Goal: Information Seeking & Learning: Compare options

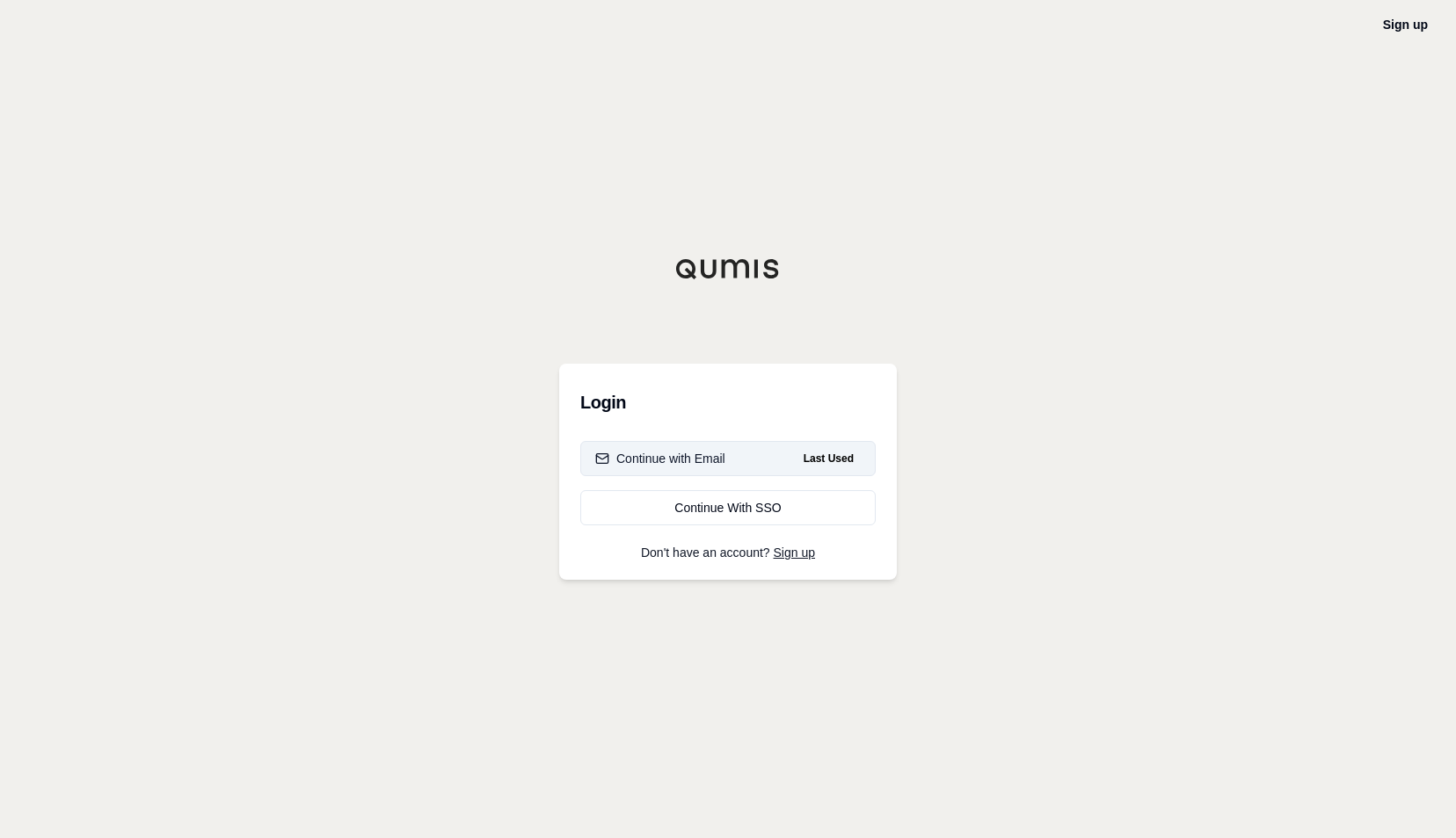
click at [662, 459] on div "Continue with Email" at bounding box center [660, 459] width 130 height 18
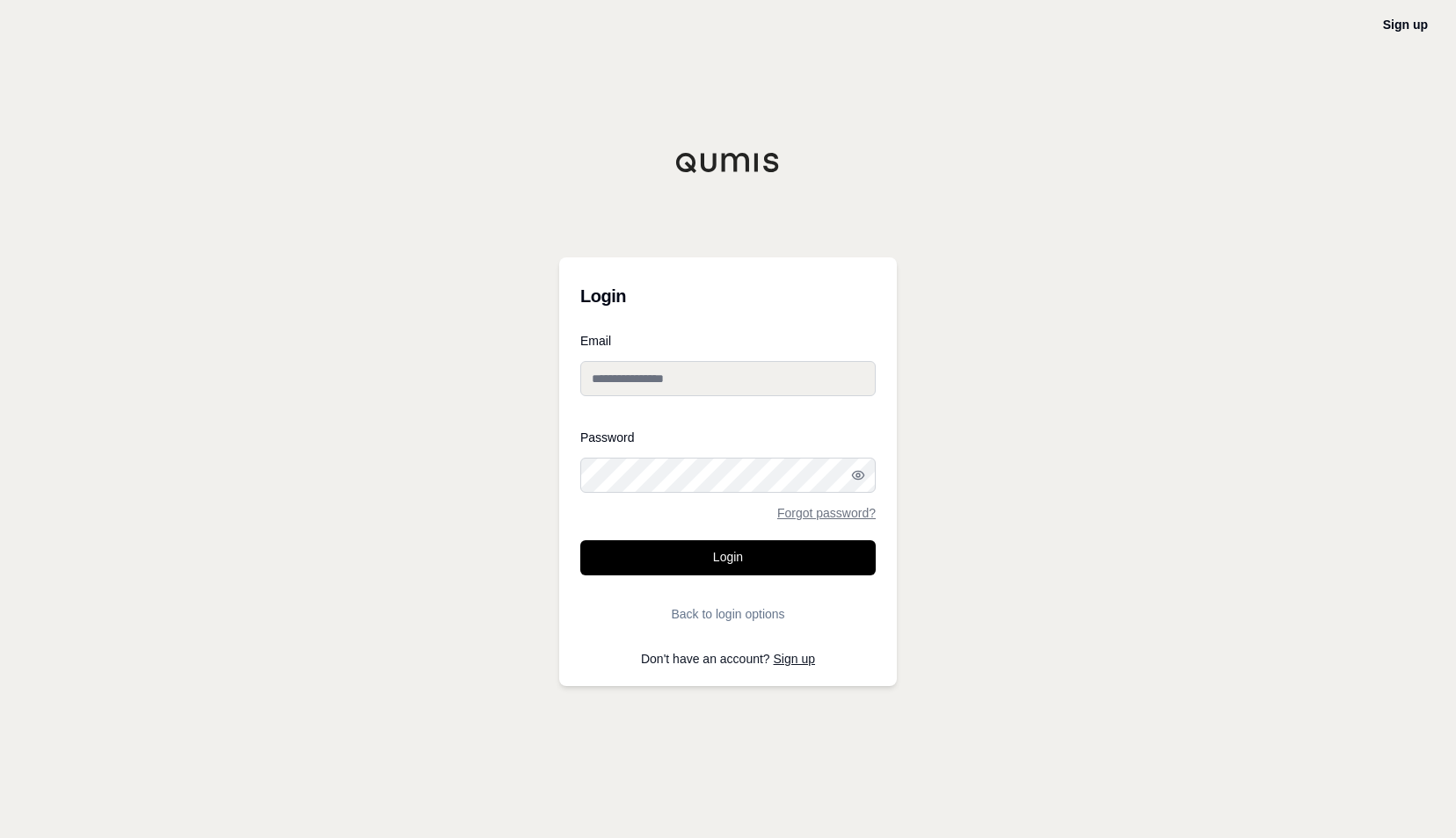
type input "**********"
click at [705, 562] on button "Login" at bounding box center [728, 558] width 296 height 35
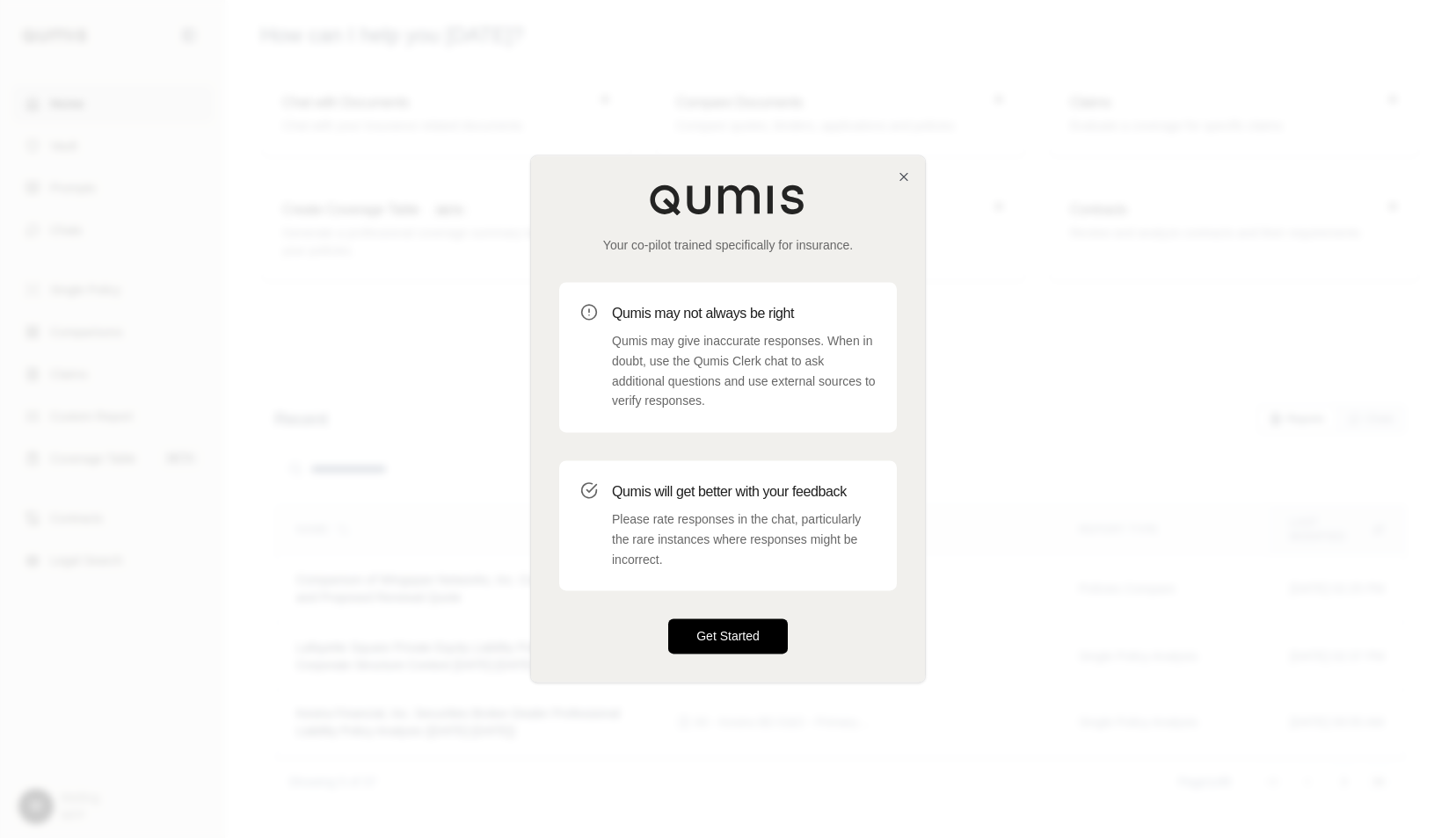
click at [738, 649] on button "Get Started" at bounding box center [728, 637] width 120 height 35
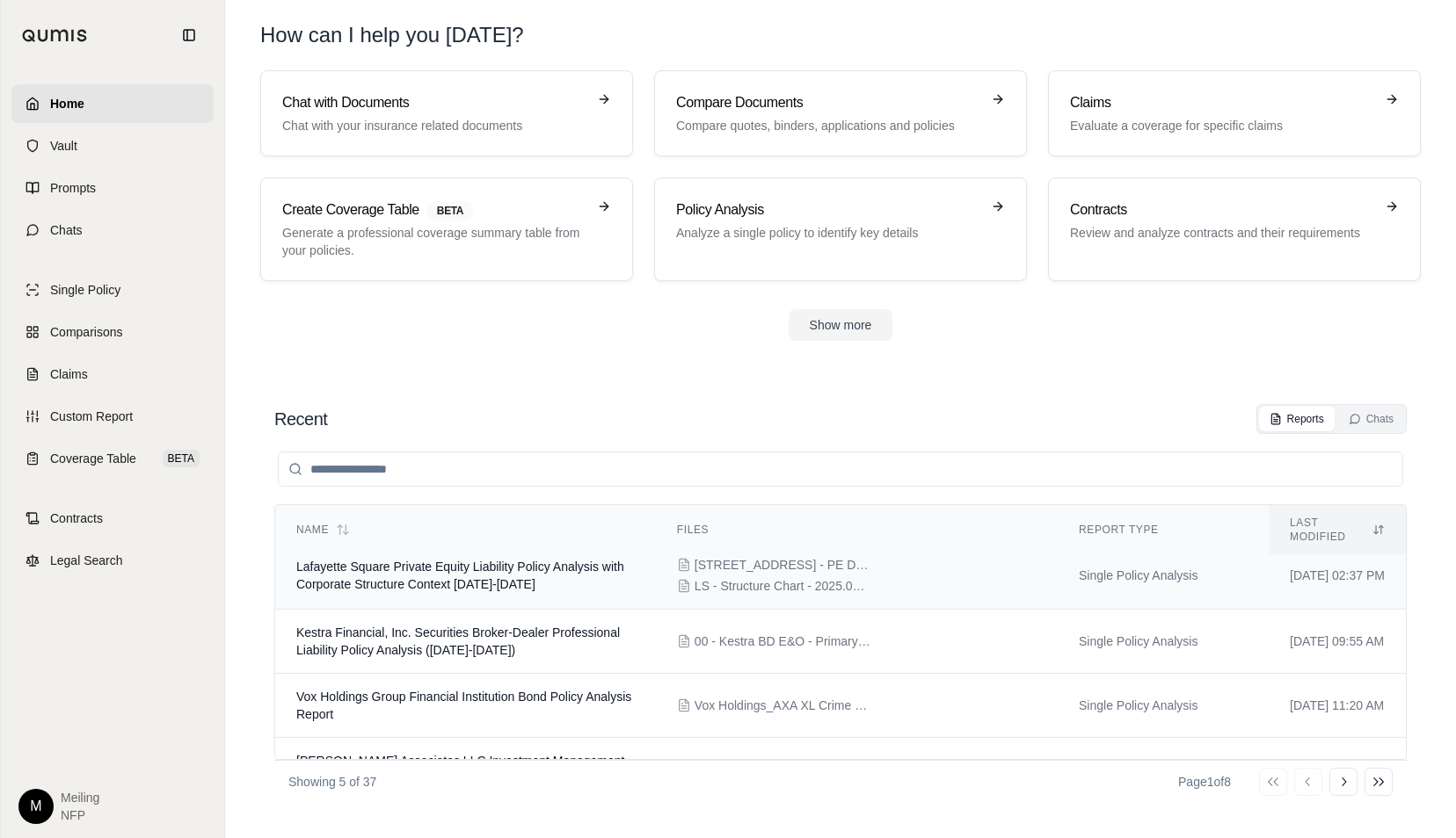
scroll to position [104, 0]
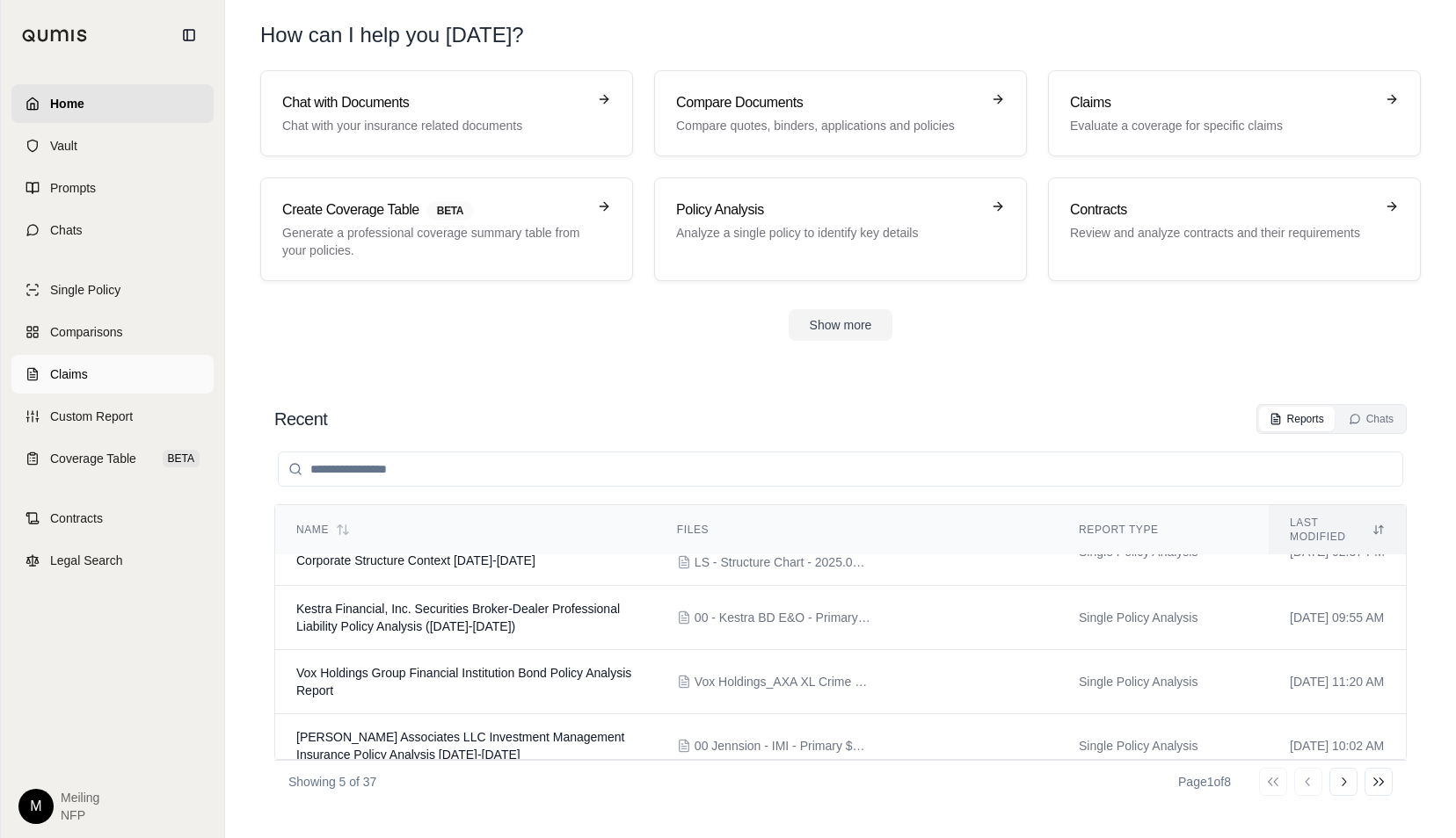
drag, startPoint x: 101, startPoint y: 345, endPoint x: 134, endPoint y: 355, distance: 34.5
click at [101, 345] on link "Comparisons" at bounding box center [112, 333] width 202 height 39
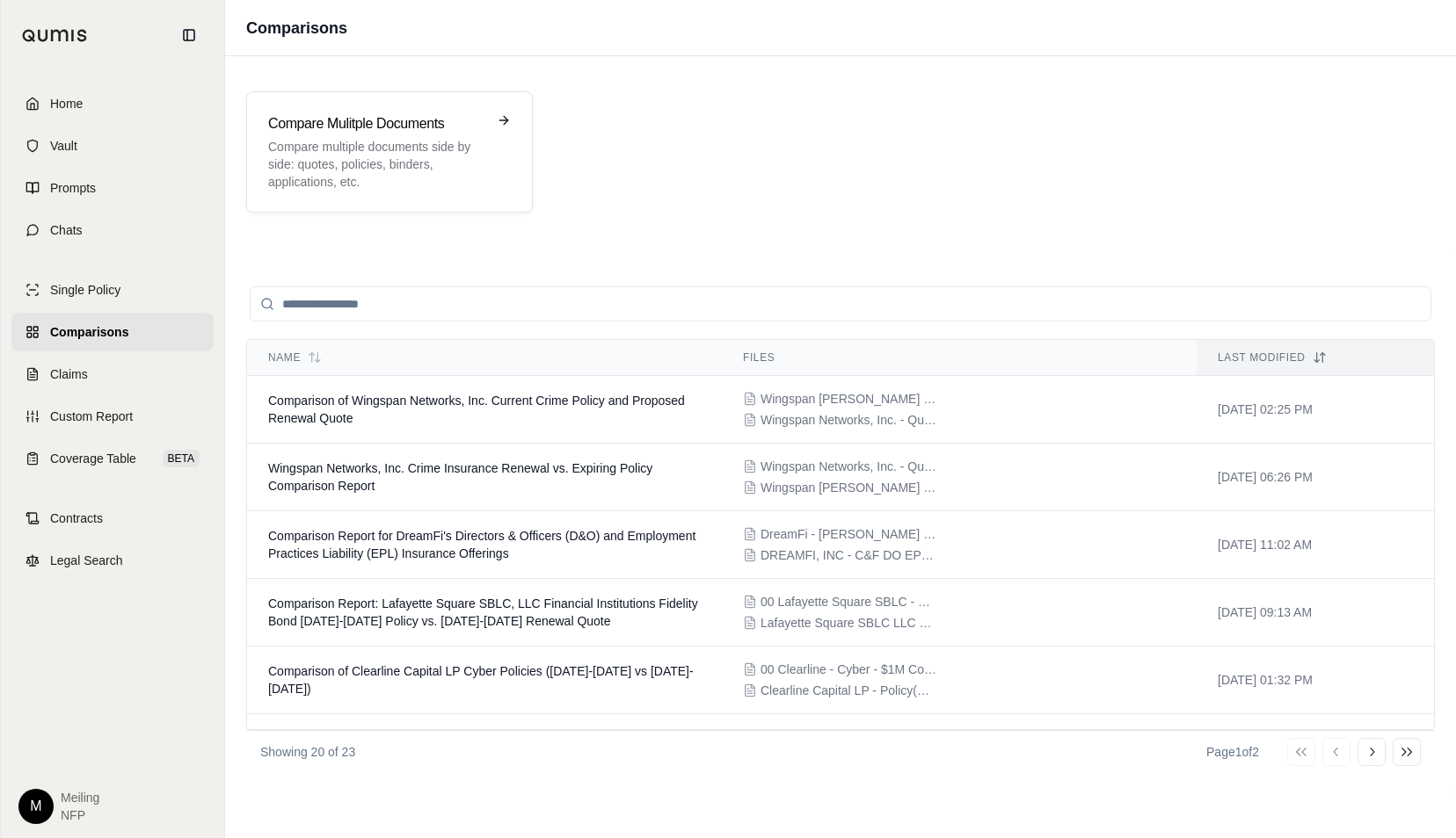
scroll to position [644, 0]
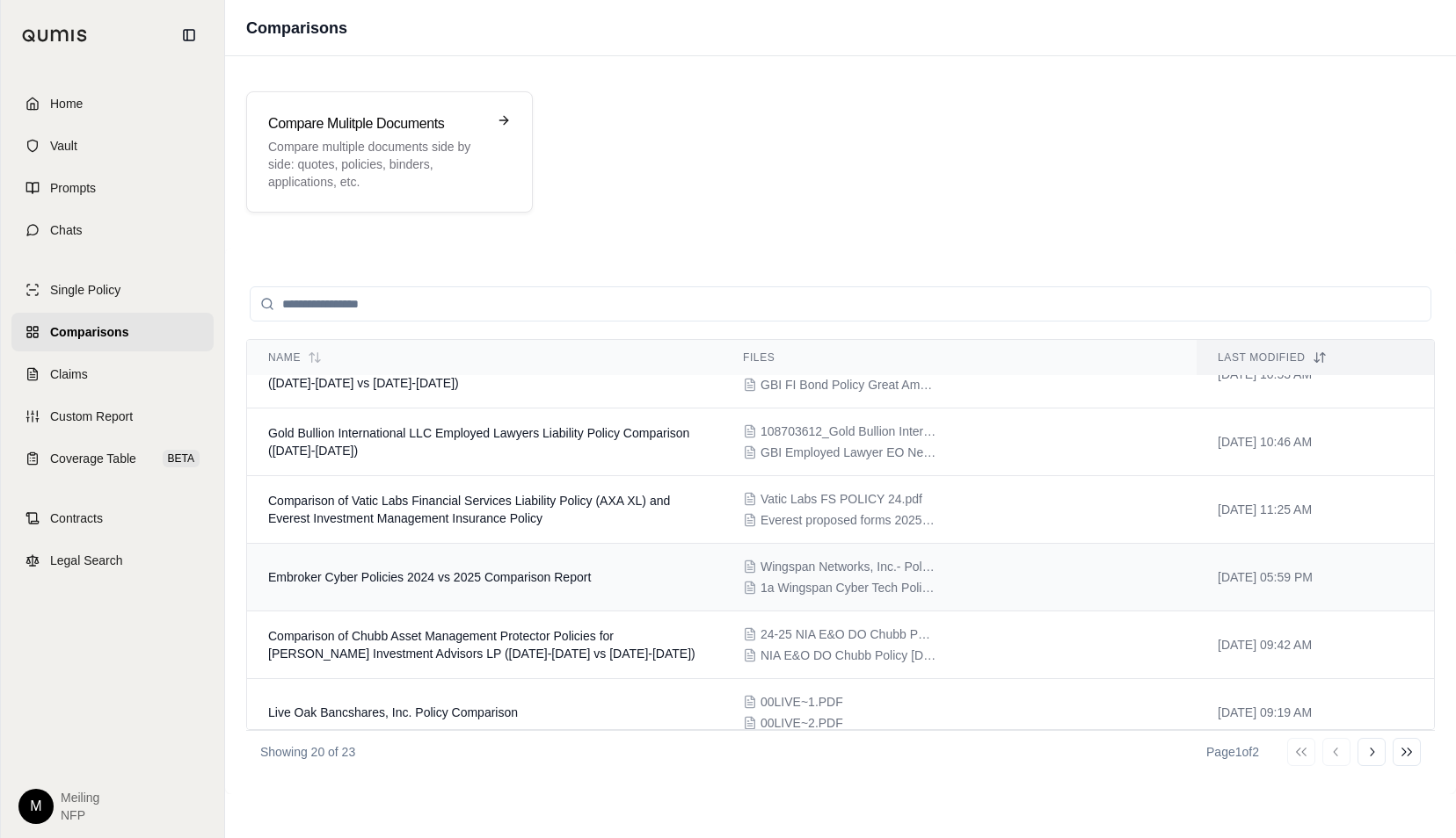
click at [559, 575] on span "Embroker Cyber Policies 2024 vs 2025 Comparison Report" at bounding box center [429, 578] width 323 height 14
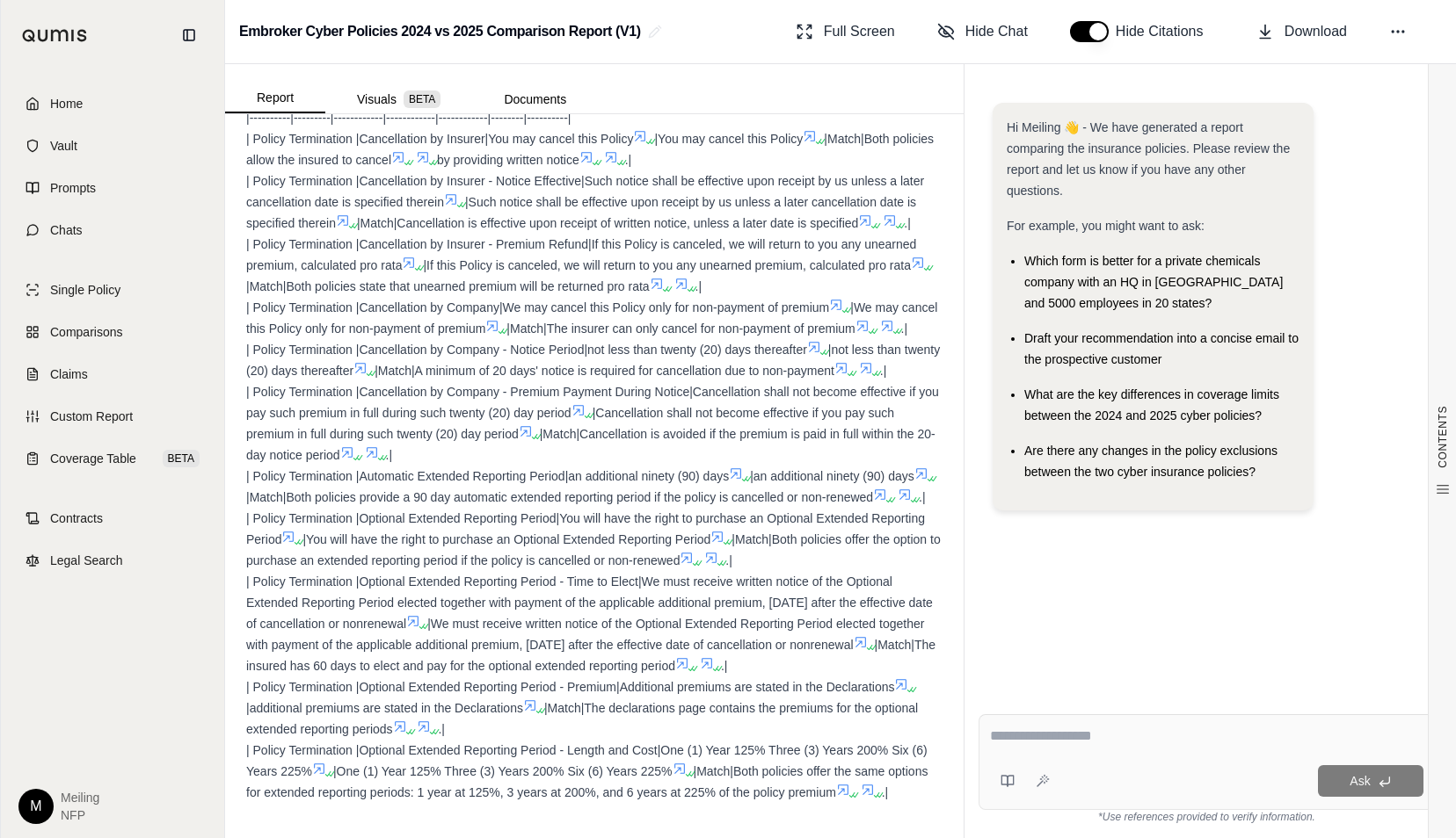
scroll to position [11193, 0]
click at [121, 336] on span "Comparisons" at bounding box center [86, 332] width 72 height 18
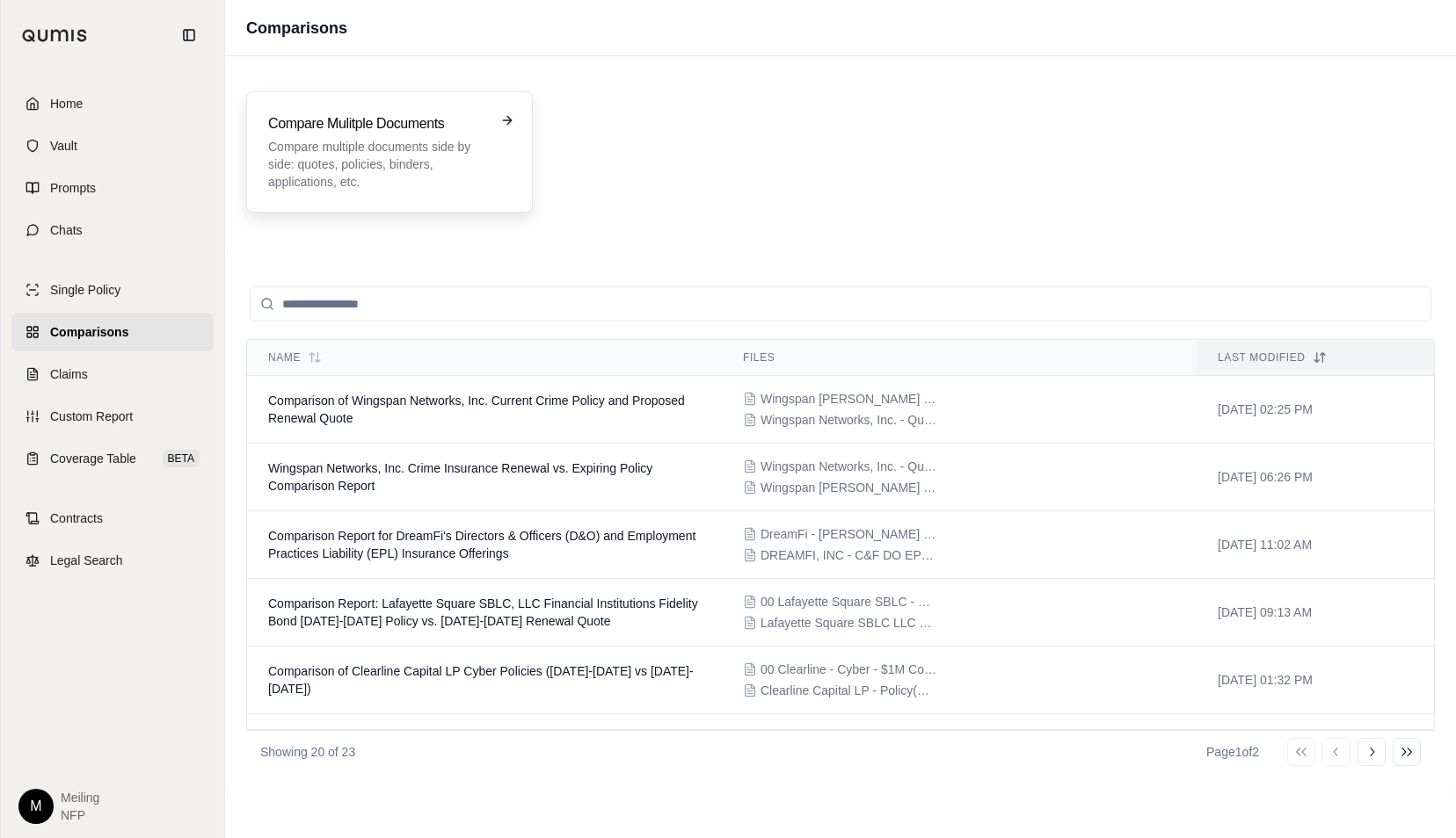
click at [422, 186] on p "Compare multiple documents side by side: quotes, policies, binders, application…" at bounding box center [377, 164] width 218 height 53
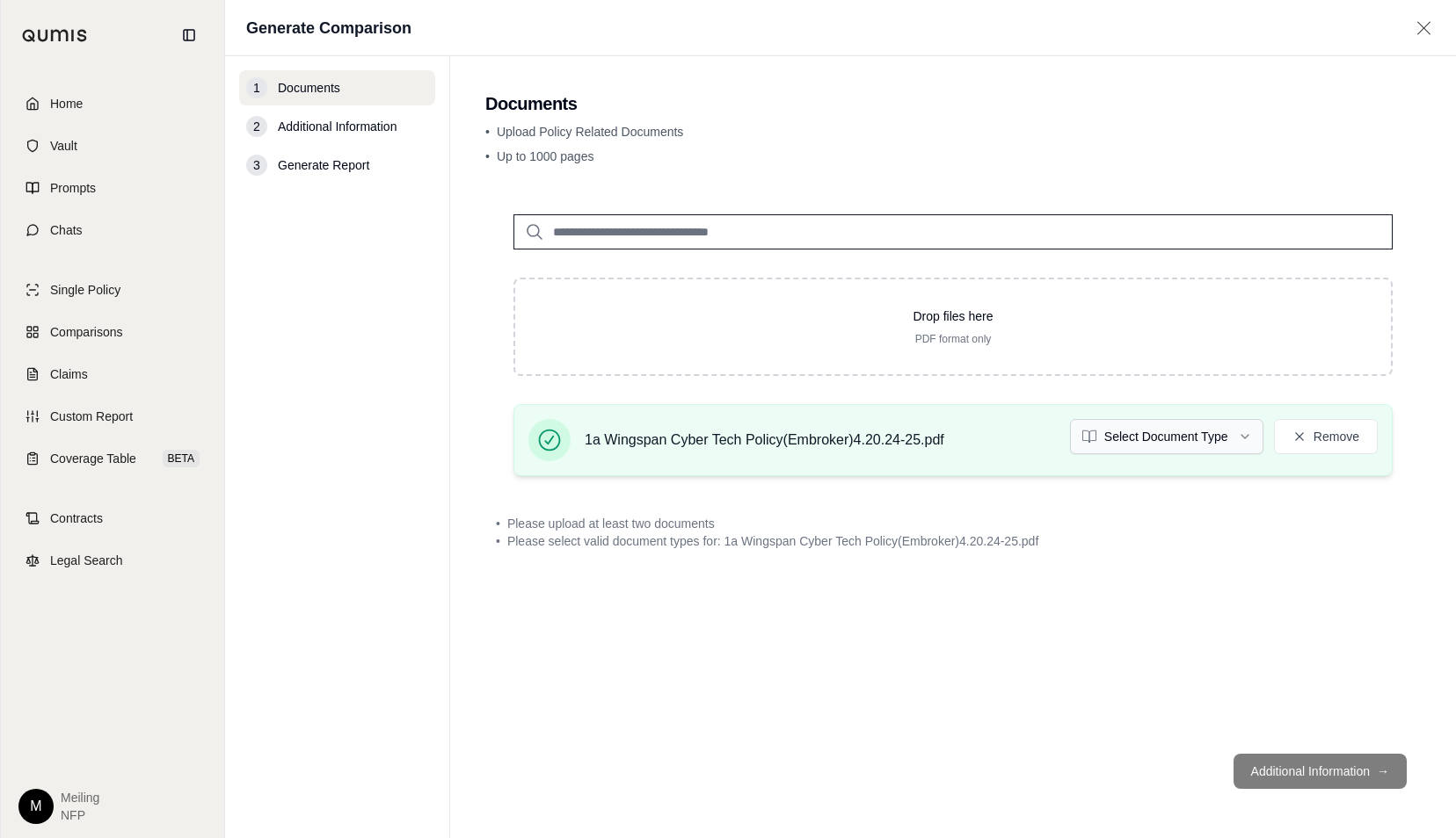
click at [1173, 441] on html "Home Vault Prompts Chats Single Policy Comparisons Claims Custom Report Coverag…" at bounding box center [728, 419] width 1456 height 838
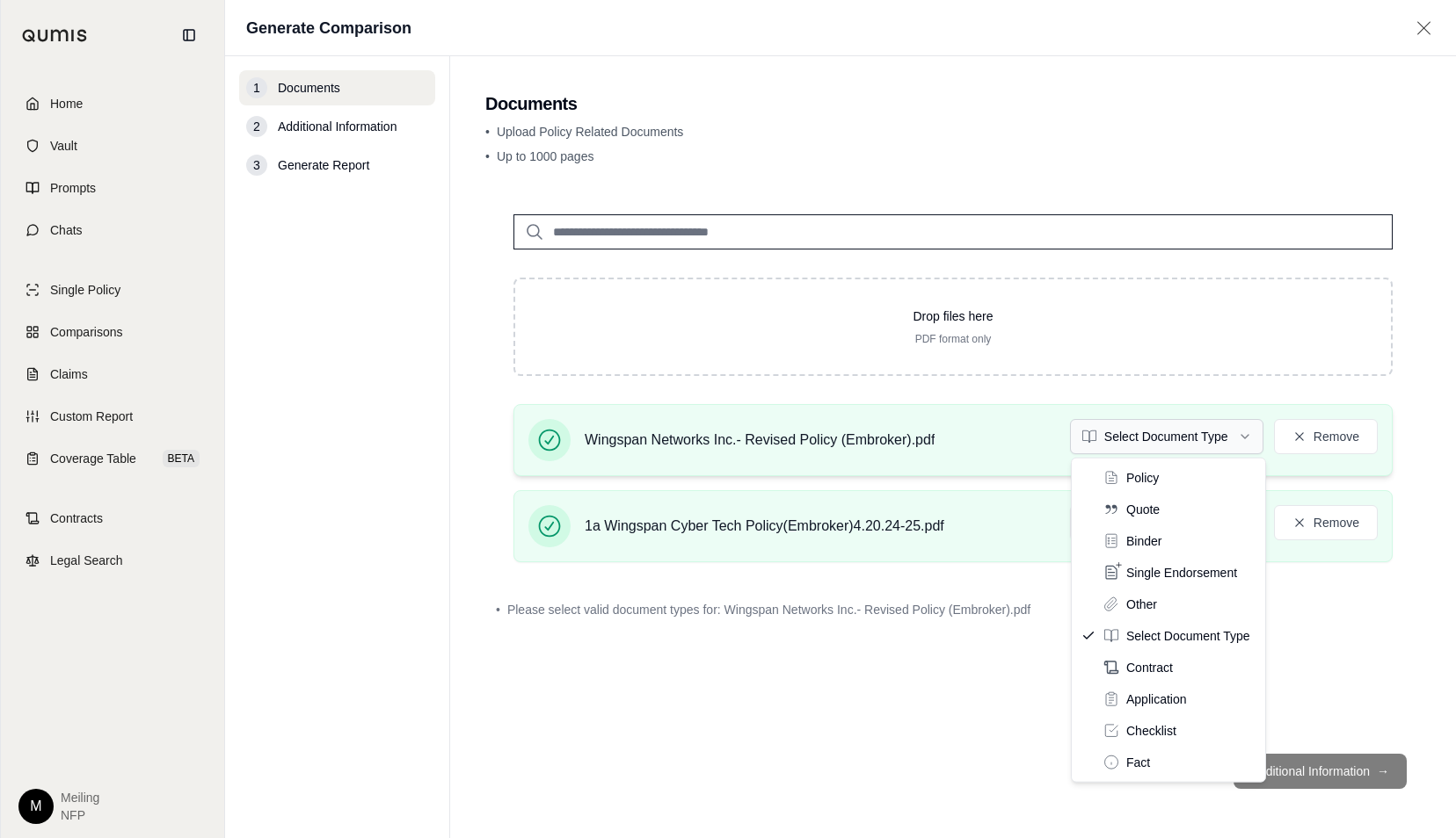
click at [1247, 443] on html "Home Vault Prompts Chats Single Policy Comparisons Claims Custom Report Coverag…" at bounding box center [728, 419] width 1456 height 838
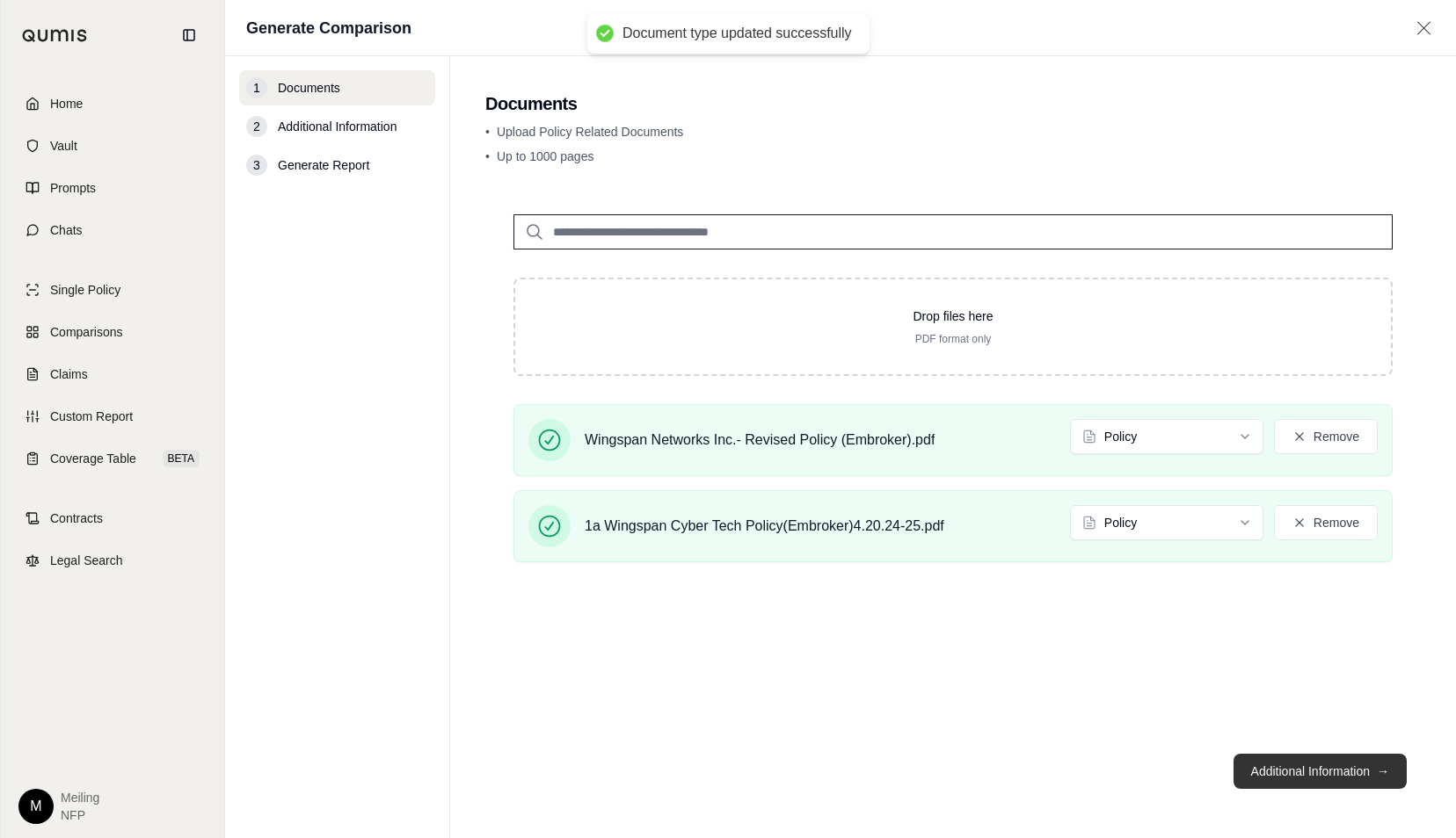
click at [1318, 767] on button "Additional Information →" at bounding box center [1319, 772] width 173 height 35
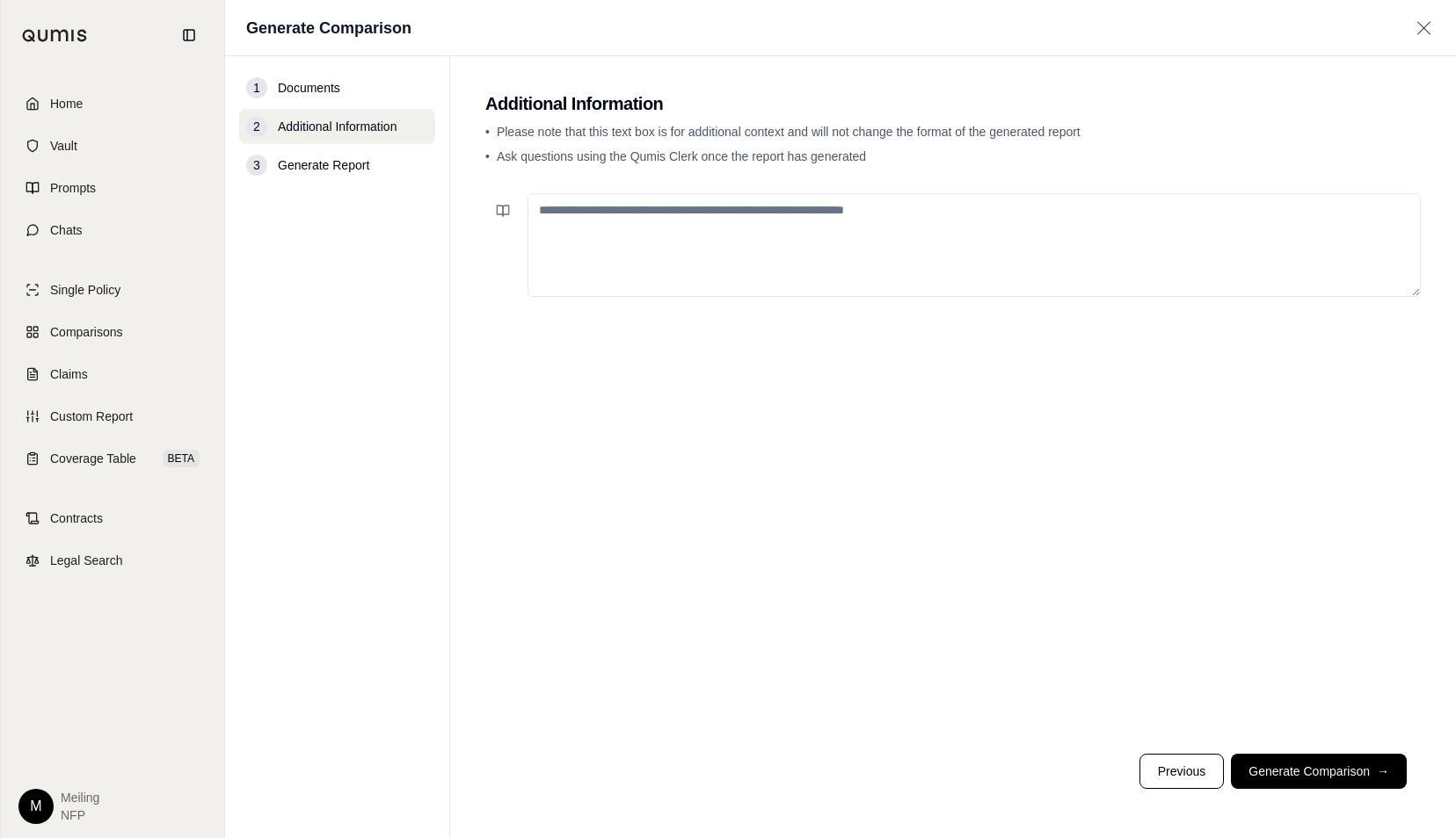
click at [1387, 766] on span "→" at bounding box center [1383, 772] width 13 height 18
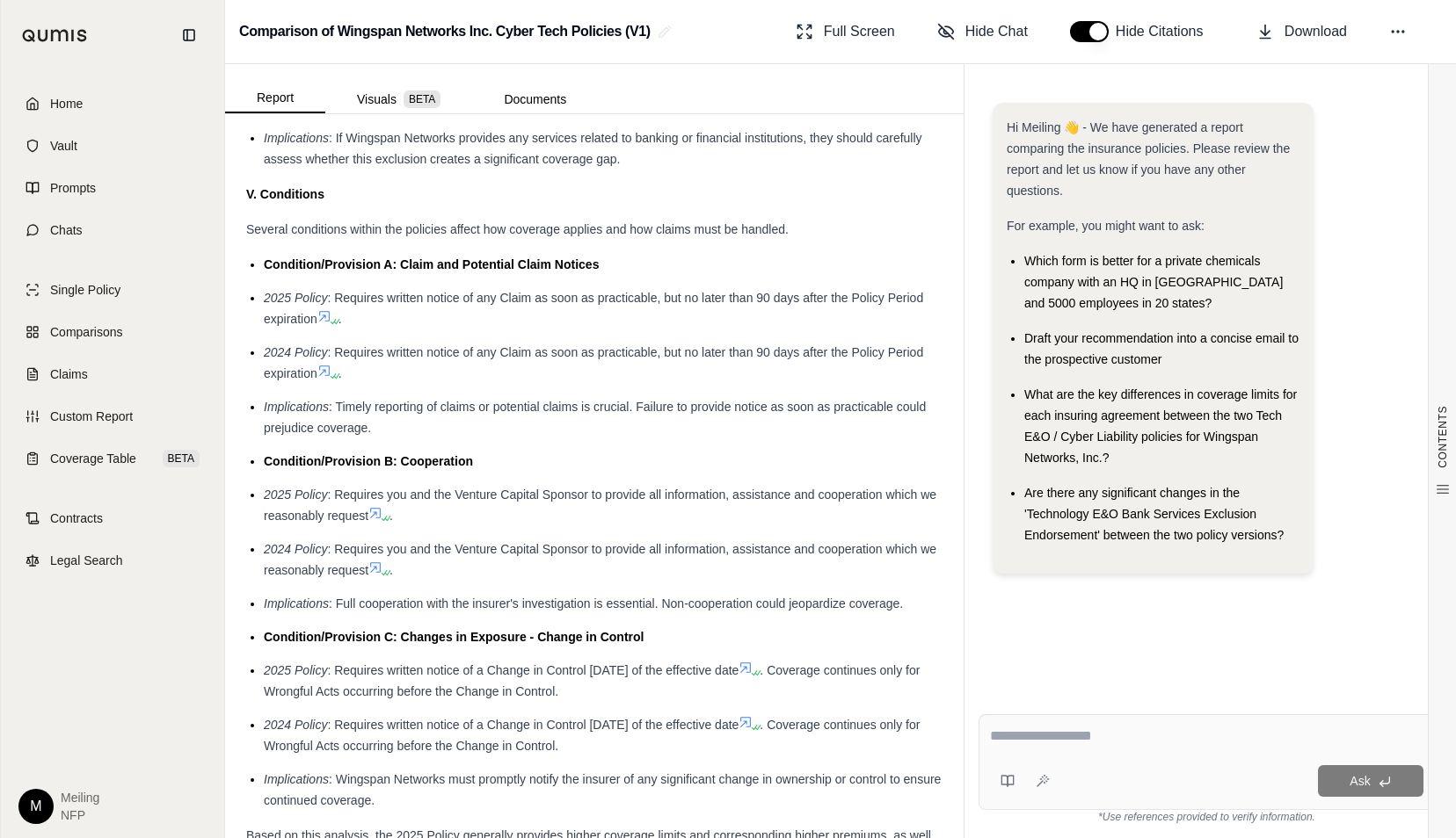
scroll to position [4177, 0]
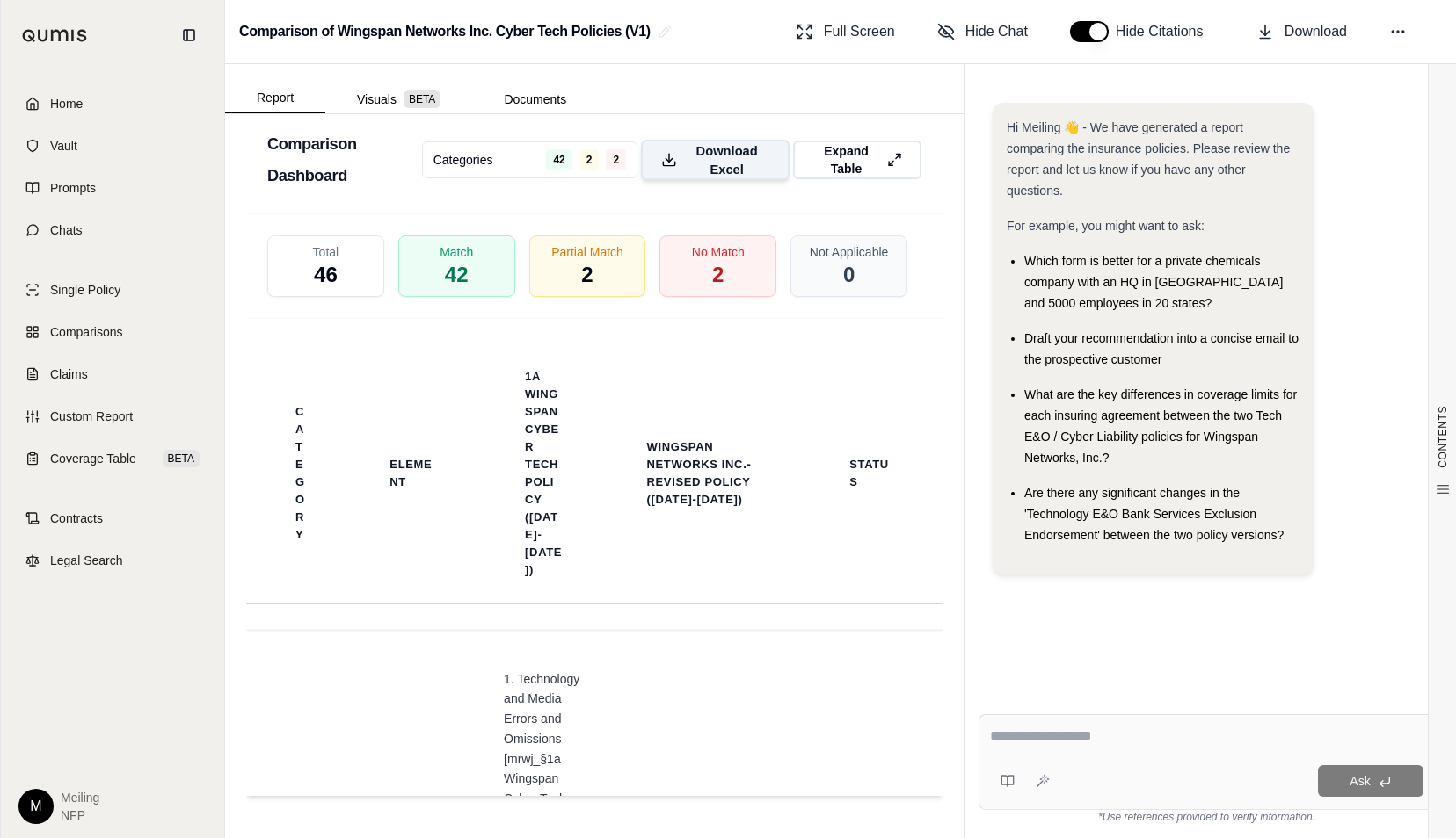
click at [739, 164] on span "Download Excel" at bounding box center [727, 160] width 84 height 37
click at [1077, 741] on textarea at bounding box center [1206, 737] width 433 height 21
type textarea "*"
type textarea "**********"
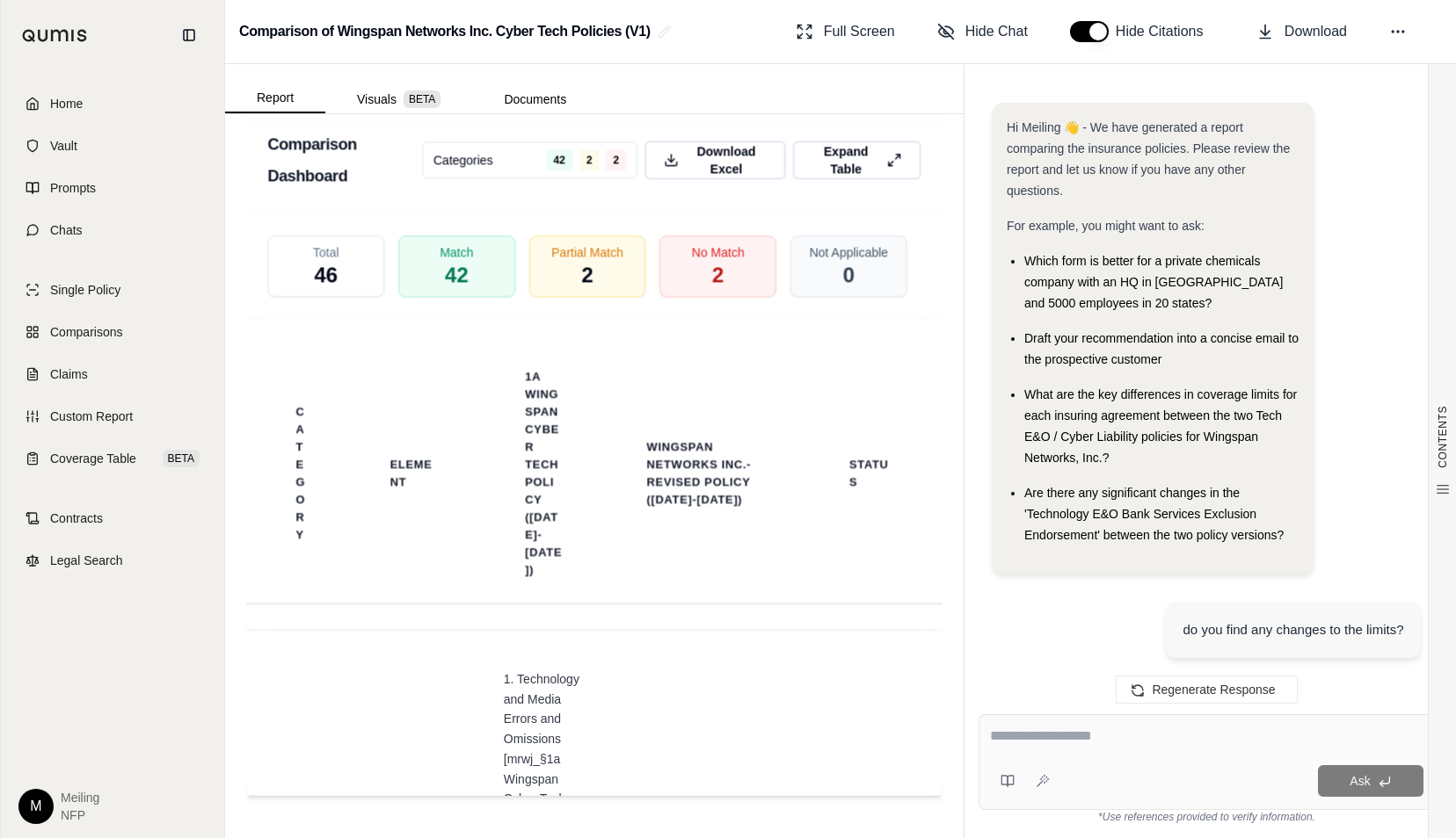
scroll to position [3611, 0]
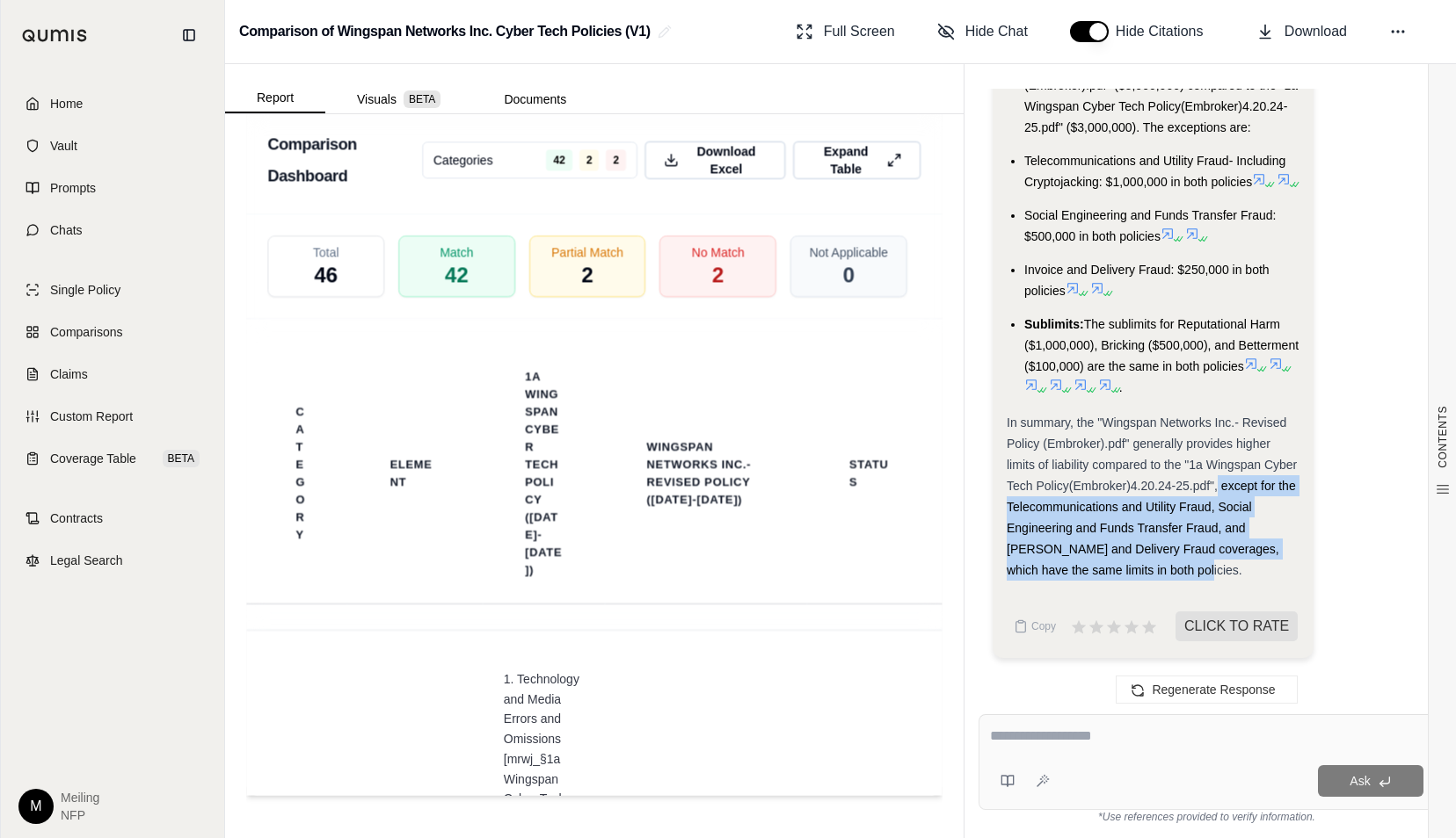
drag, startPoint x: 1217, startPoint y: 491, endPoint x: 1237, endPoint y: 562, distance: 73.8
click at [1237, 562] on div "In summary, the "Wingspan Networks Inc.- Revised Policy (Embroker).pdf" general…" at bounding box center [1153, 496] width 293 height 169
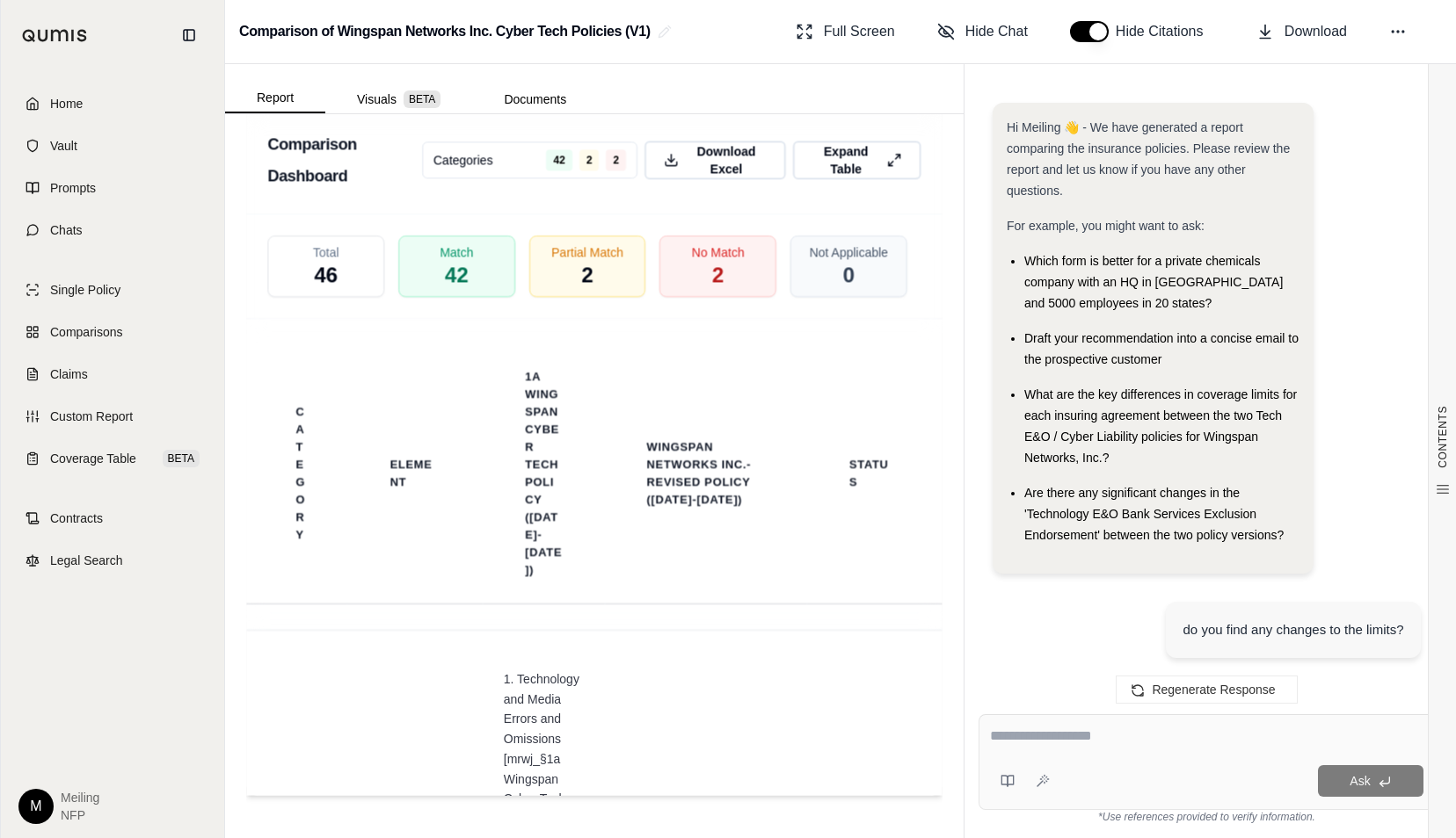
scroll to position [0, 0]
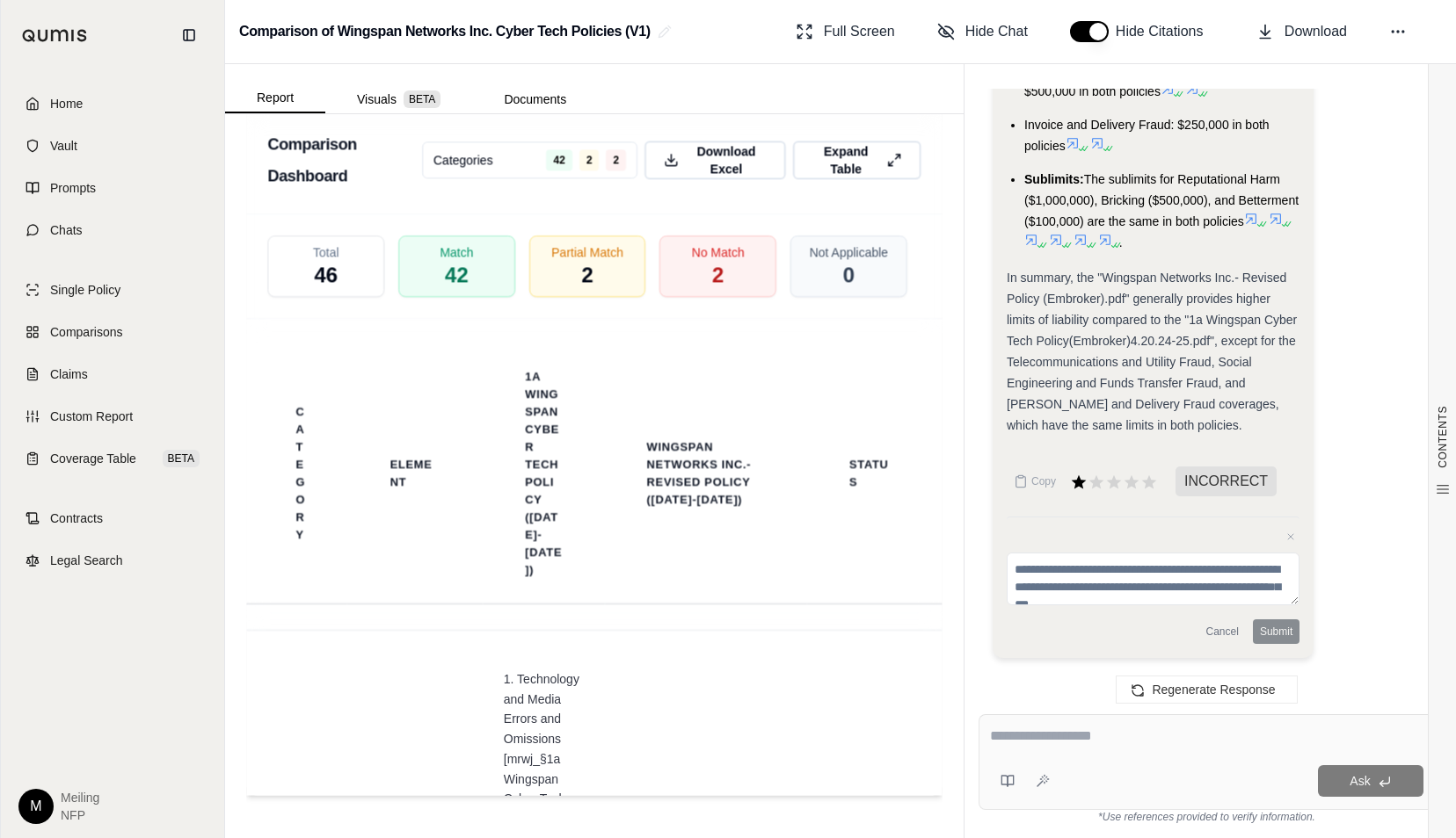
click at [1206, 356] on span "In summary, the "Wingspan Networks Inc.- Revised Policy (Embroker).pdf" general…" at bounding box center [1151, 351] width 290 height 162
click at [1140, 243] on li "Sublimits: The sublimits for Reputational Harm ($1,000,000), Bricking ($500,000…" at bounding box center [1161, 211] width 275 height 84
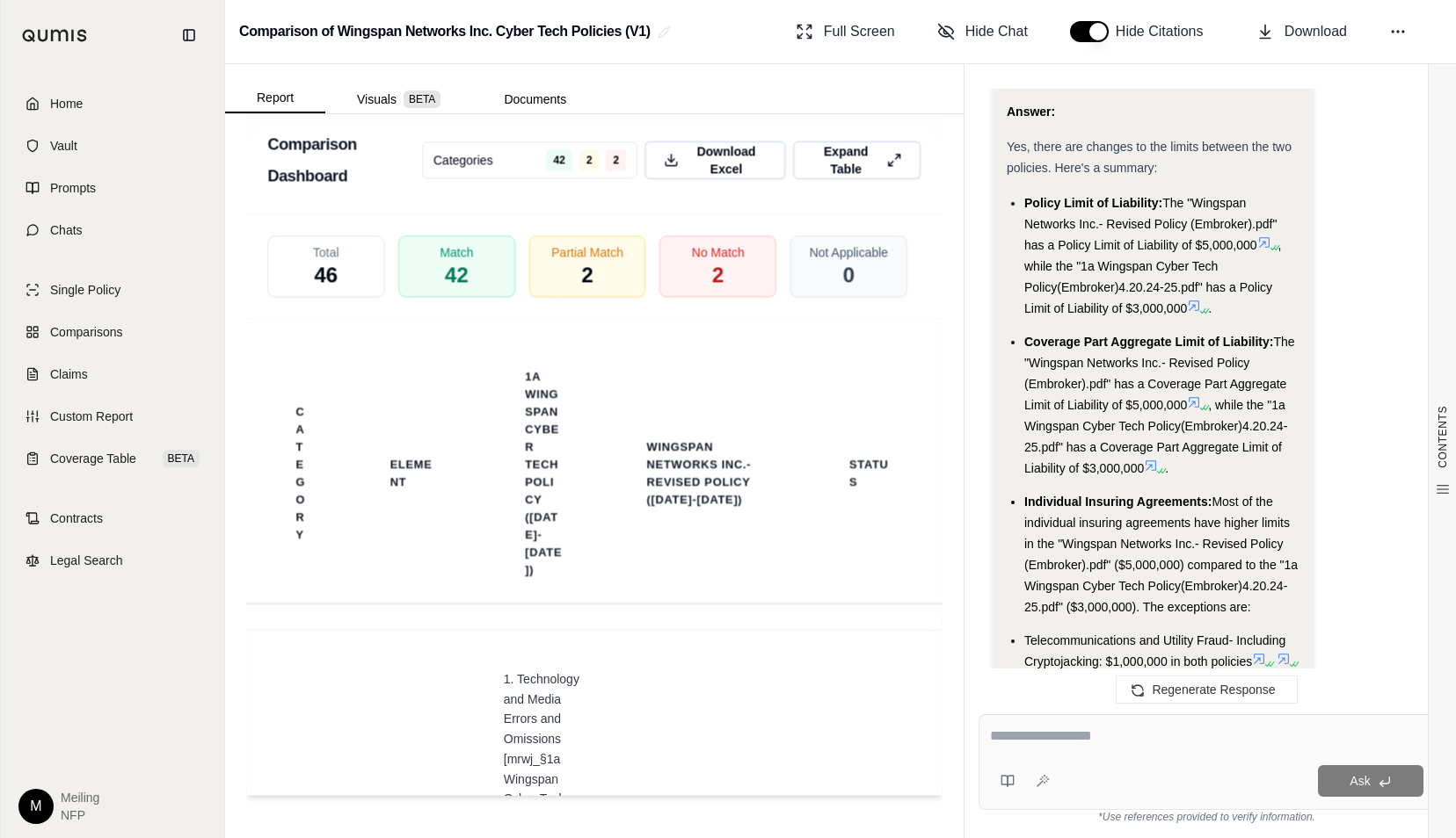
click at [1296, 639] on li "Telecommunications and Utility Fraud- Including Cryptojacking: $1,000,000 in bo…" at bounding box center [1161, 651] width 275 height 42
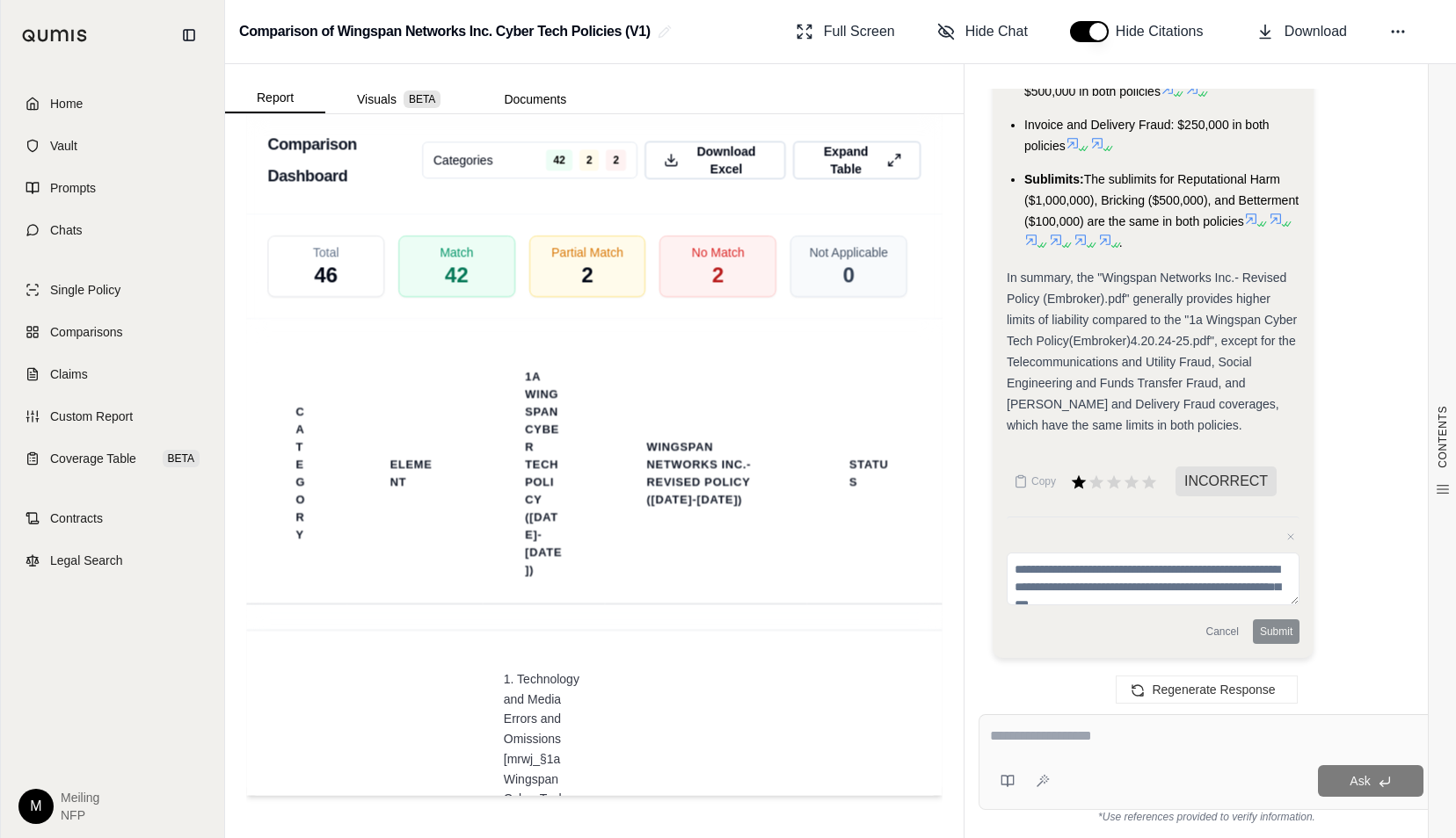
scroll to position [3757, 0]
click at [1250, 735] on textarea at bounding box center [1206, 737] width 434 height 21
type textarea "**********"
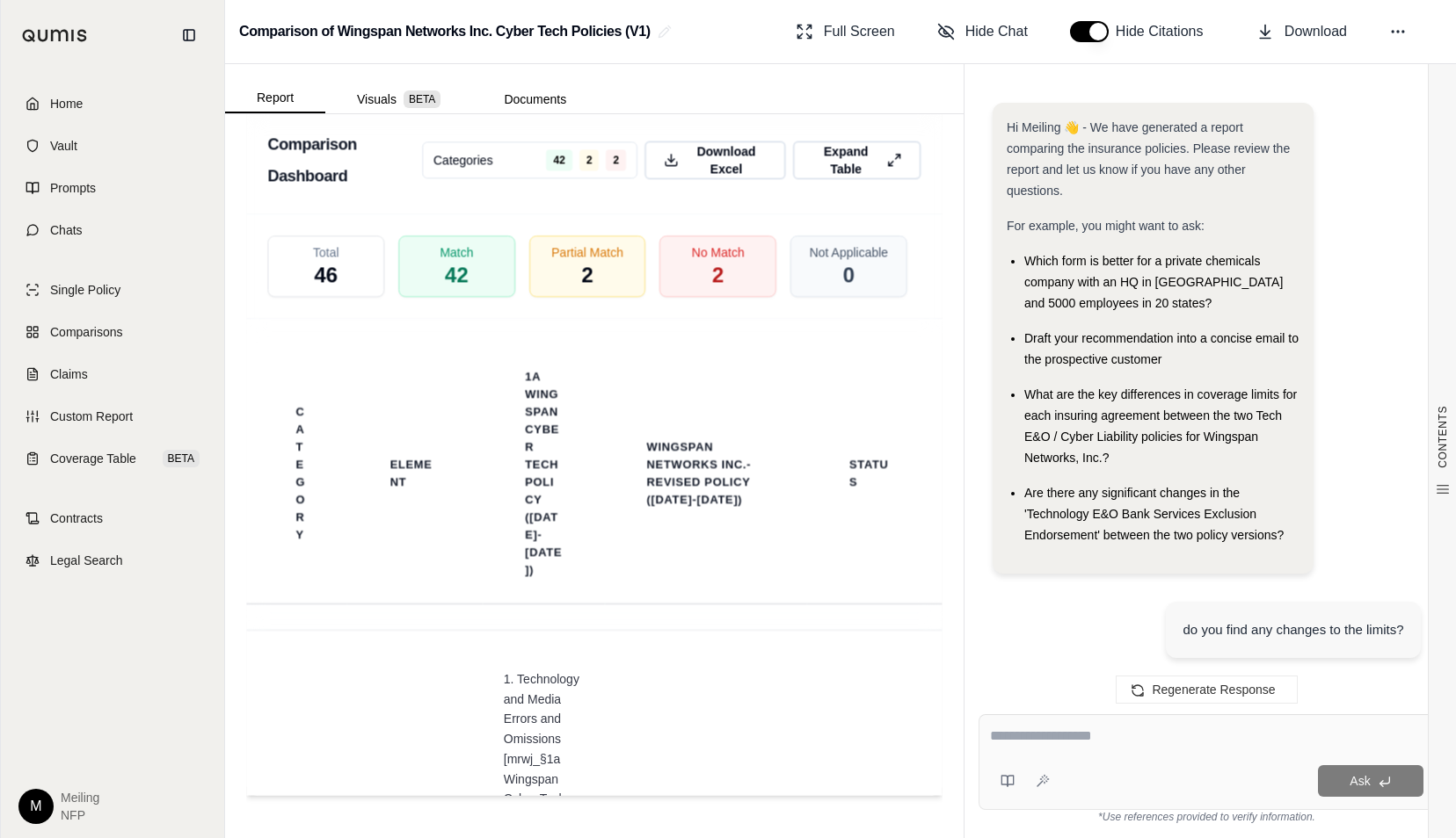
scroll to position [4969, 0]
